Goal: Information Seeking & Learning: Learn about a topic

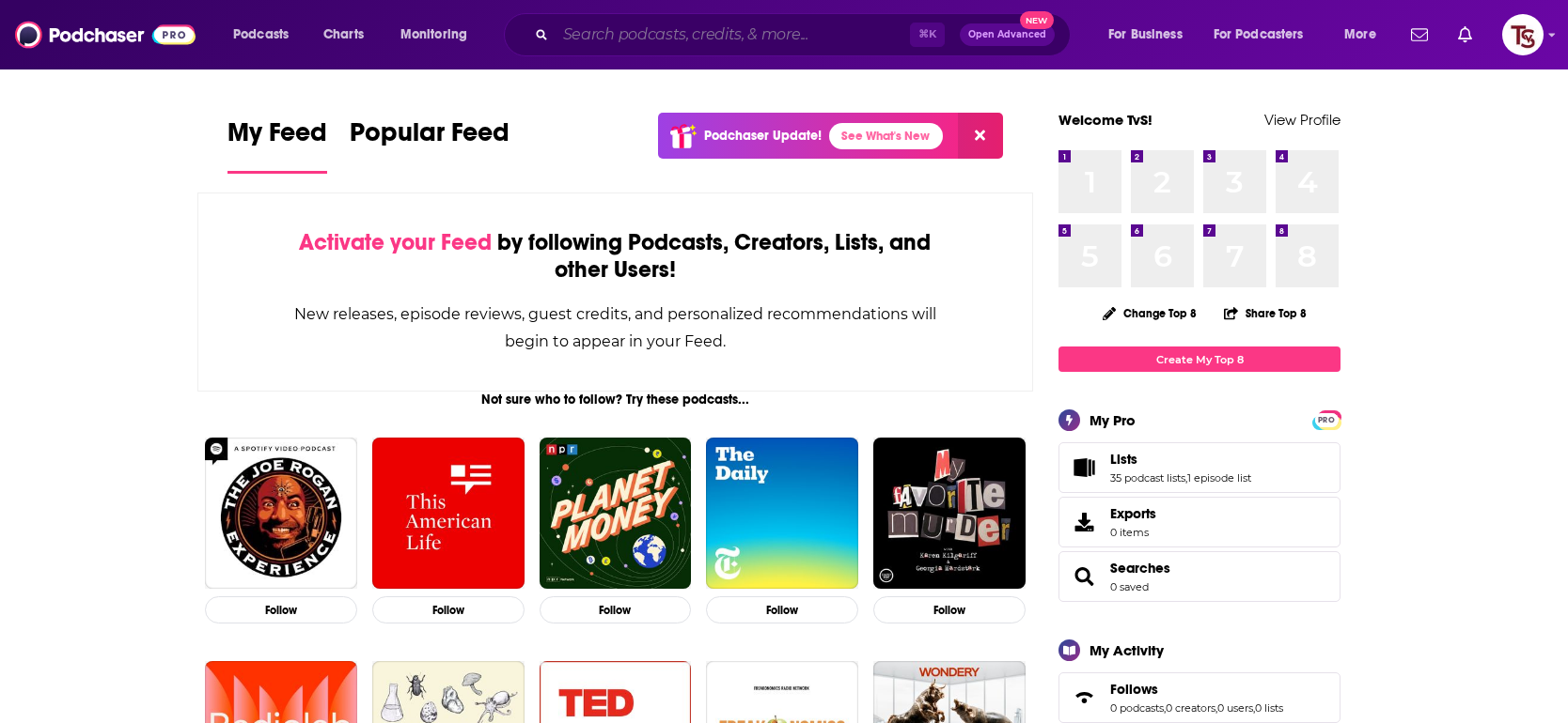
click at [623, 30] on input "Search podcasts, credits, & more..." at bounding box center [732, 35] width 354 height 30
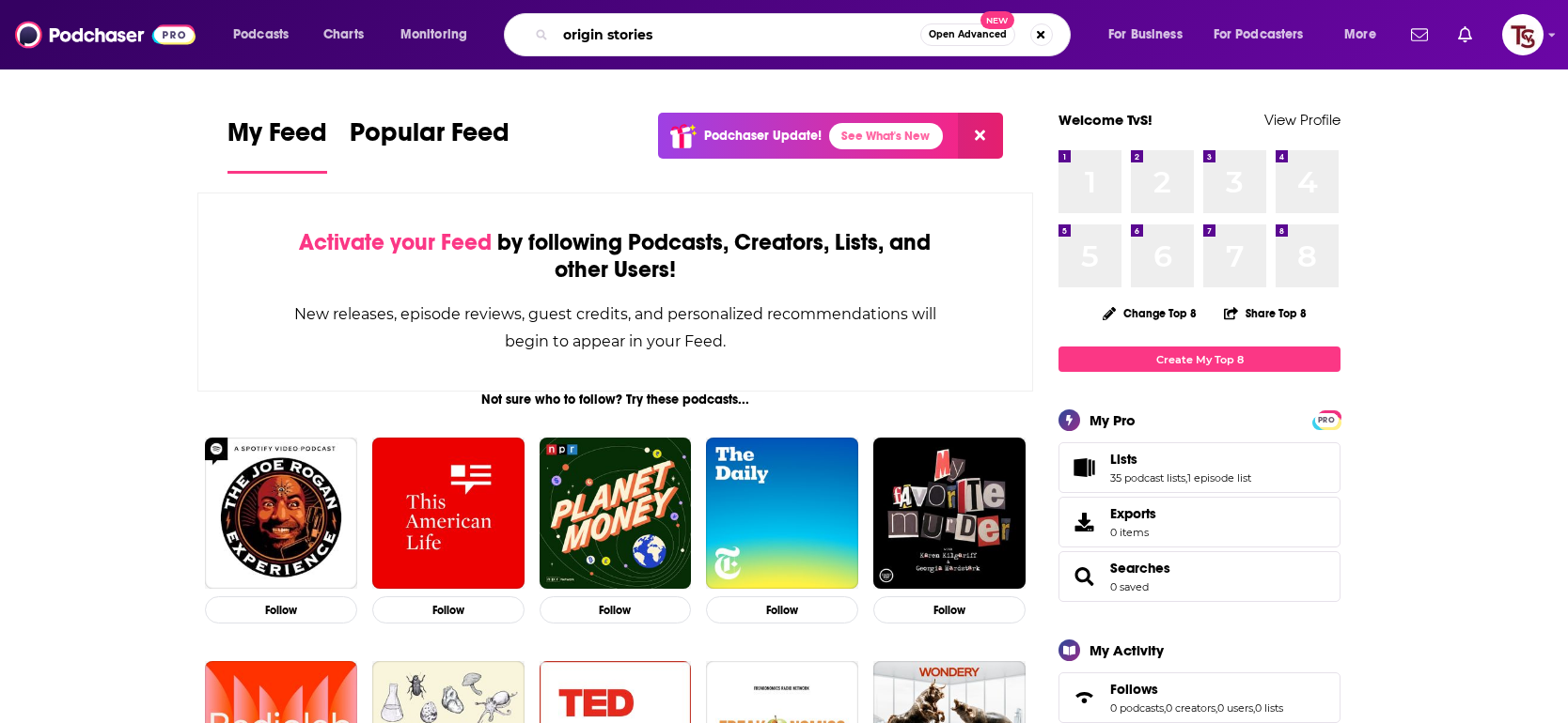
type input "origin stories"
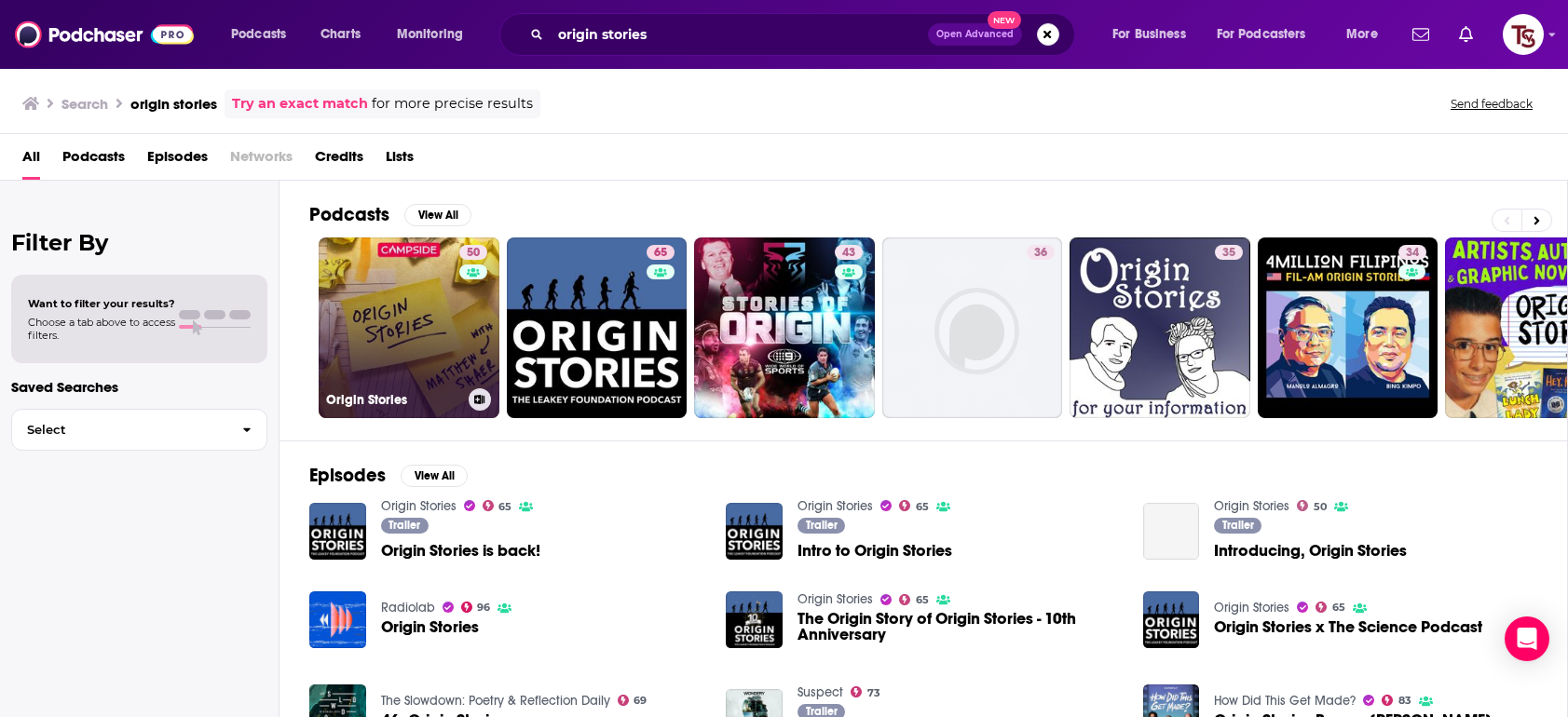
click at [410, 310] on link "50 Origin Stories" at bounding box center [409, 328] width 181 height 181
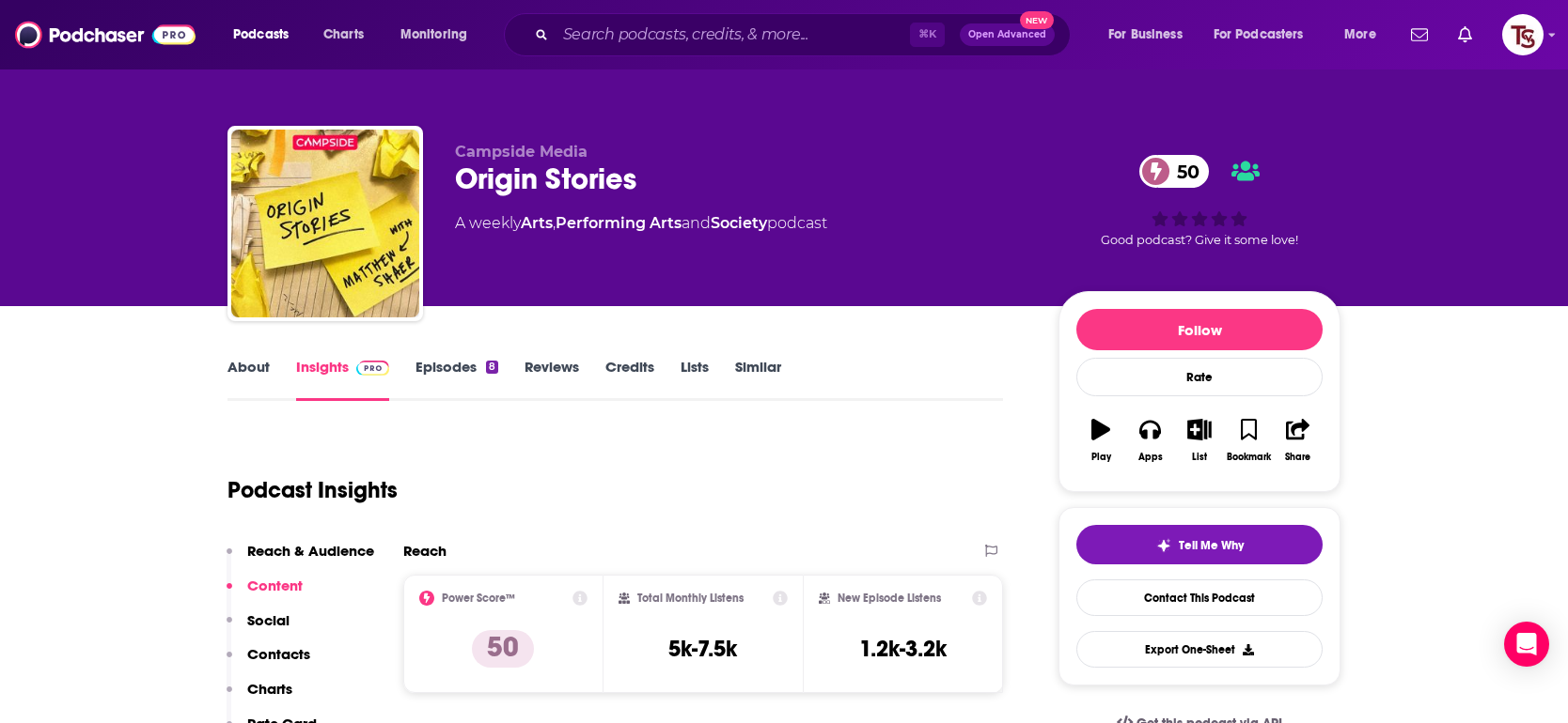
click at [262, 653] on p "Contacts" at bounding box center [278, 655] width 63 height 18
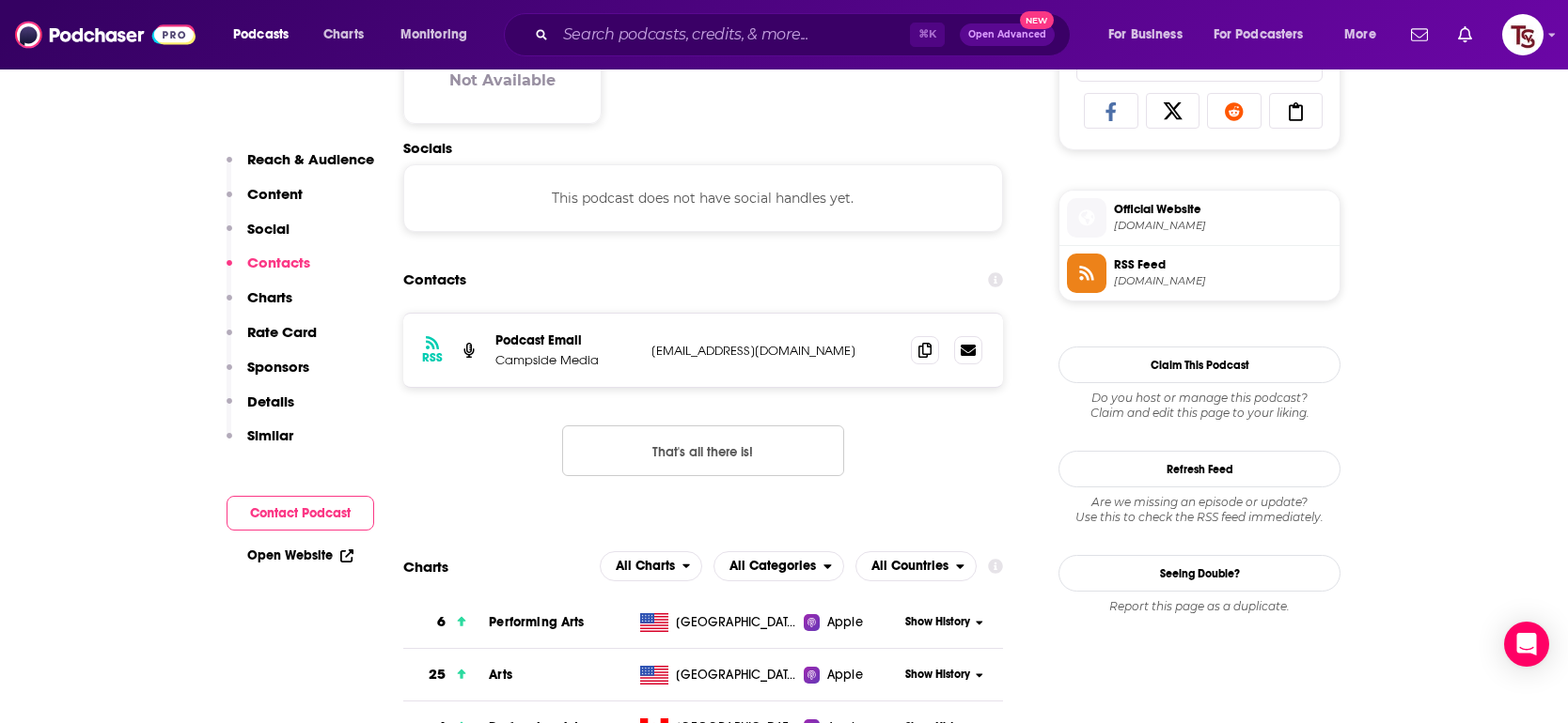
scroll to position [1255, 0]
